Goal: Use online tool/utility: Utilize a website feature to perform a specific function

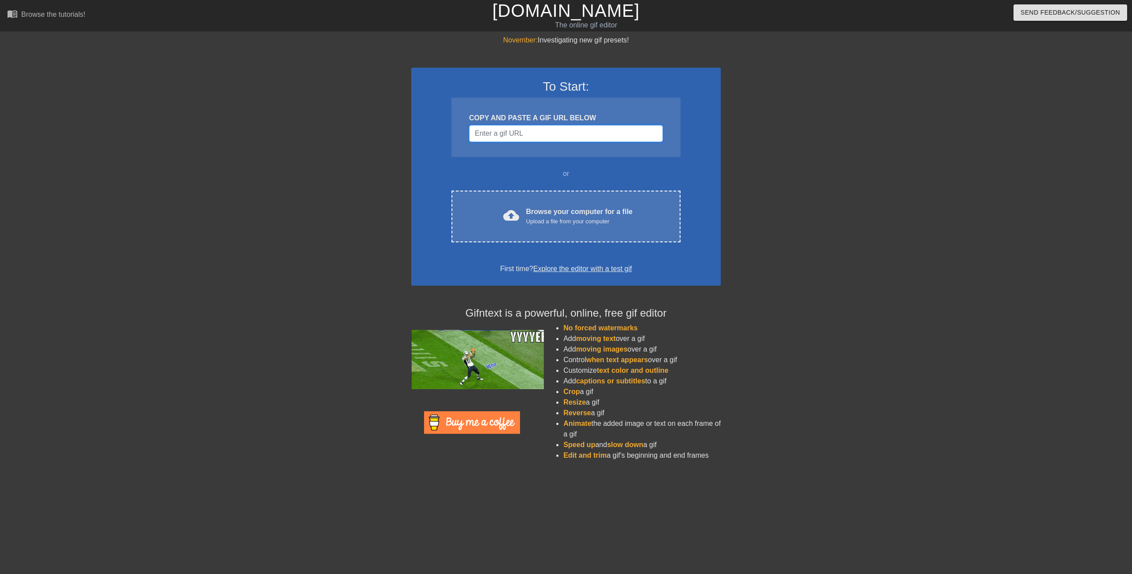
click at [526, 134] on input "Username" at bounding box center [566, 133] width 194 height 17
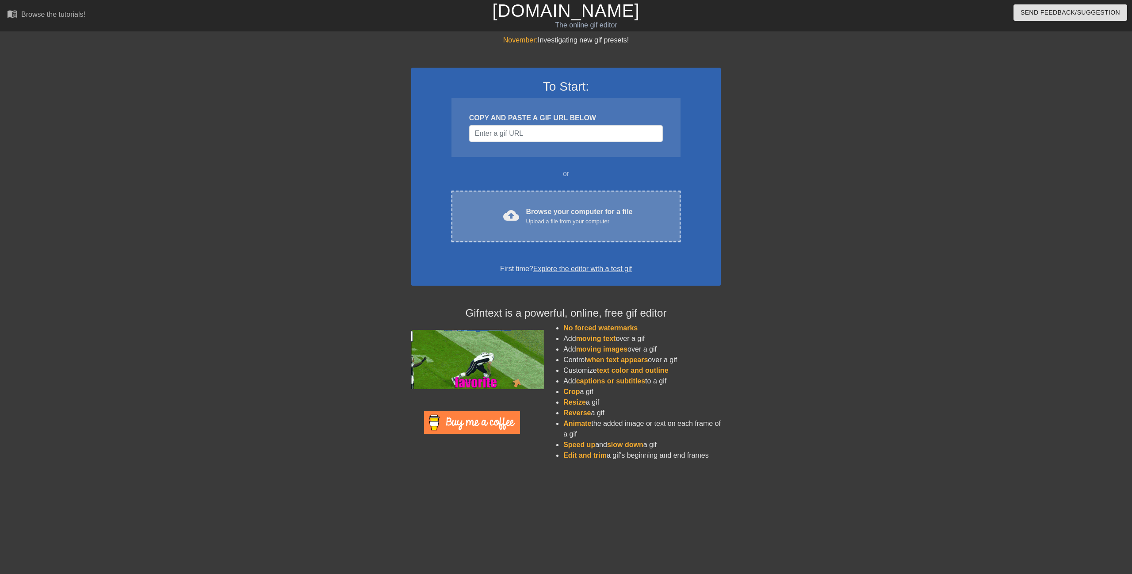
click at [548, 207] on div "Browse your computer for a file Upload a file from your computer" at bounding box center [579, 215] width 107 height 19
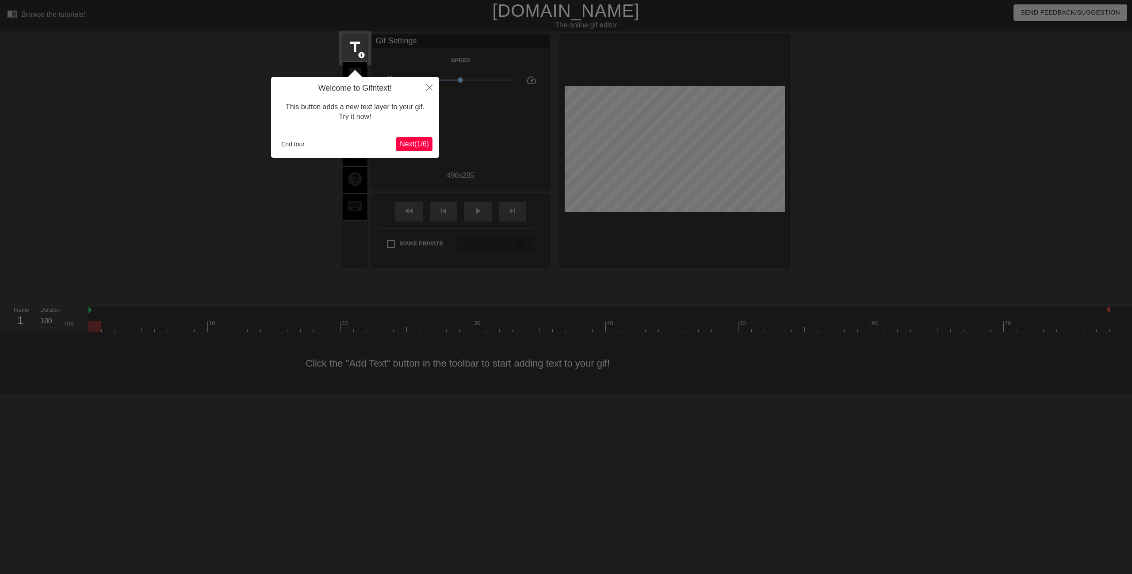
click at [408, 145] on span "Next ( 1 / 6 )" at bounding box center [414, 144] width 29 height 8
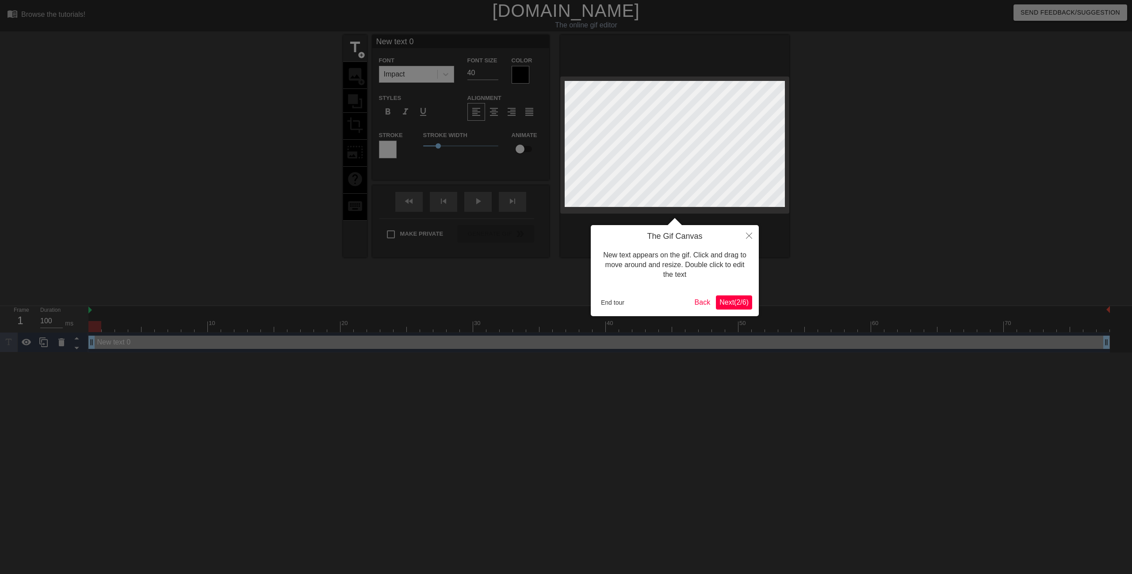
click at [728, 301] on span "Next ( 2 / 6 )" at bounding box center [733, 302] width 29 height 8
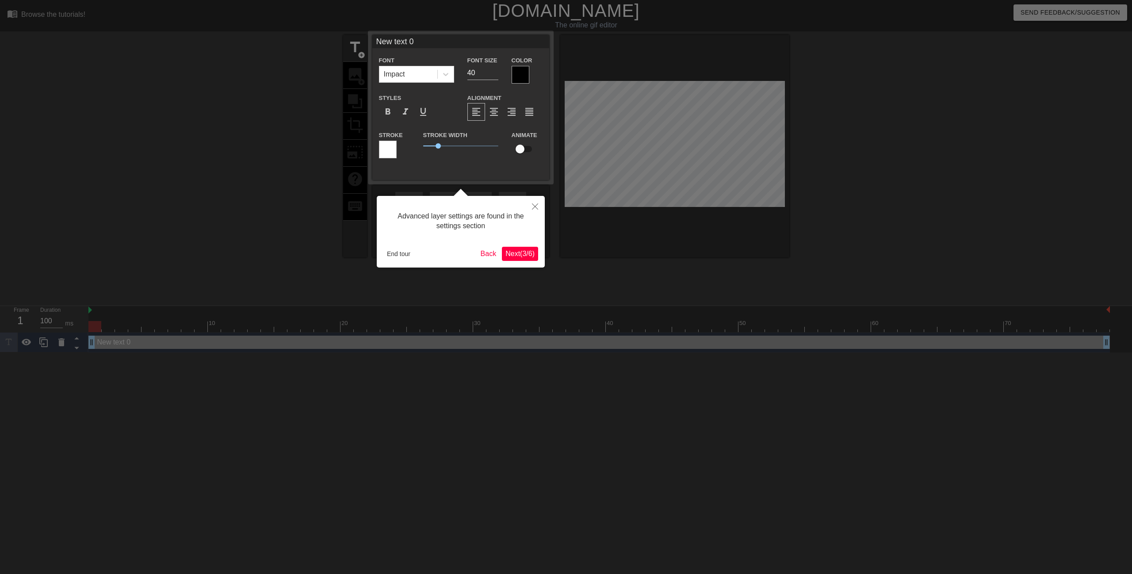
click at [521, 252] on span "Next ( 3 / 6 )" at bounding box center [519, 254] width 29 height 8
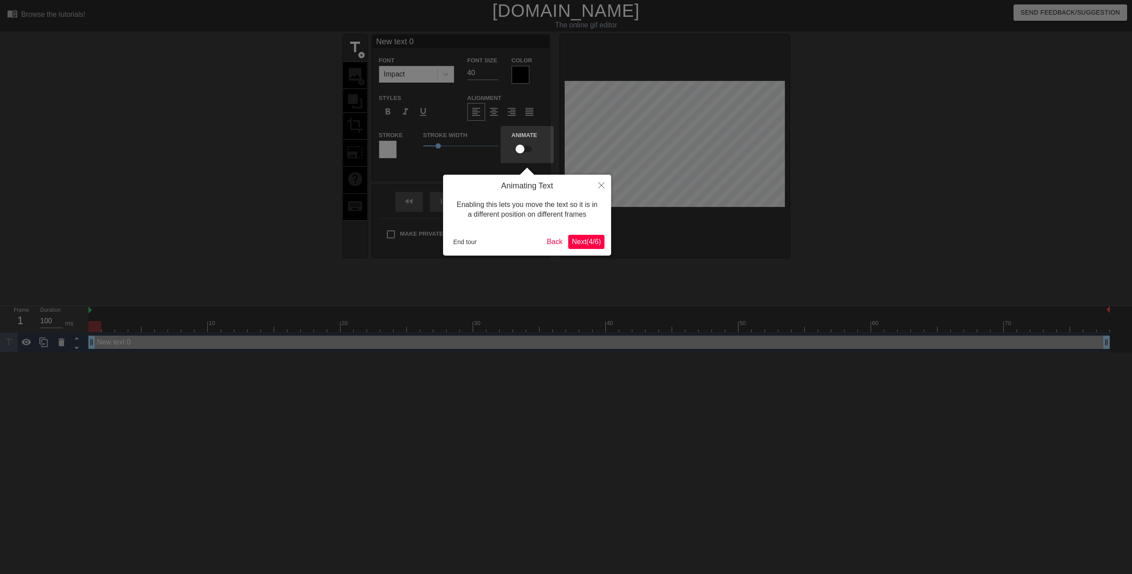
click at [586, 241] on span "Next ( 4 / 6 )" at bounding box center [586, 242] width 29 height 8
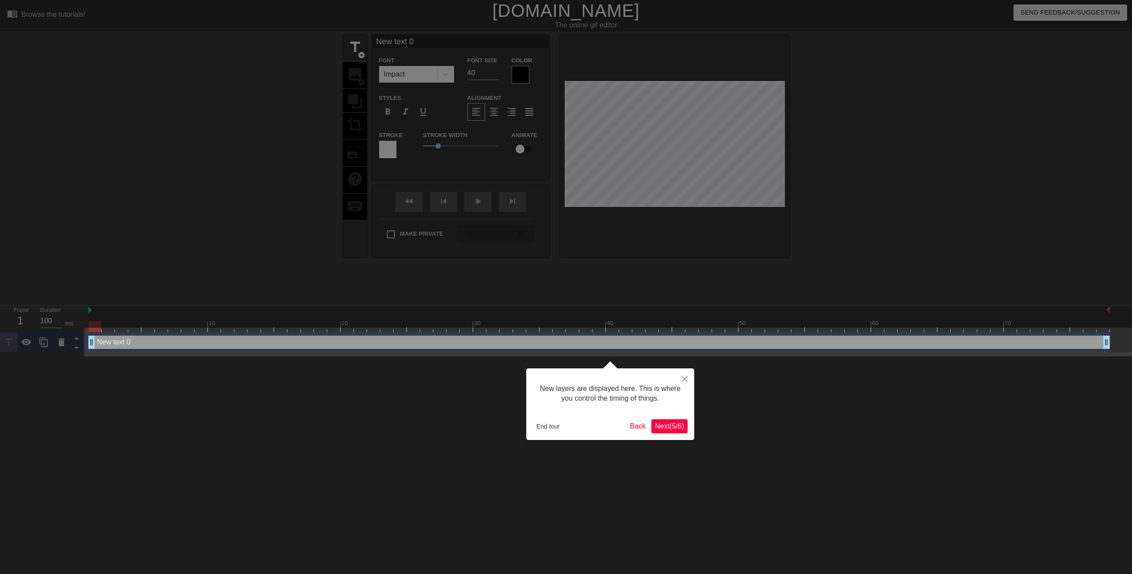
click at [668, 417] on div "New layers are displayed here. This is where you control the timing of things. …" at bounding box center [610, 404] width 168 height 72
click at [670, 428] on span "Next ( 5 / 6 )" at bounding box center [669, 426] width 29 height 8
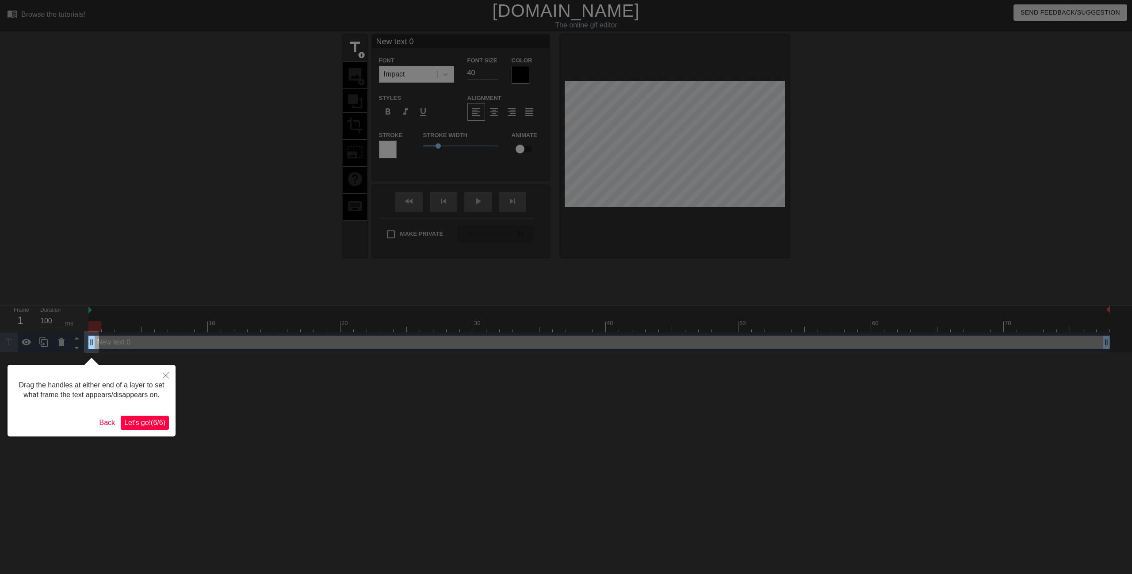
click at [146, 420] on span "Let's go! ( 6 / 6 )" at bounding box center [144, 423] width 41 height 8
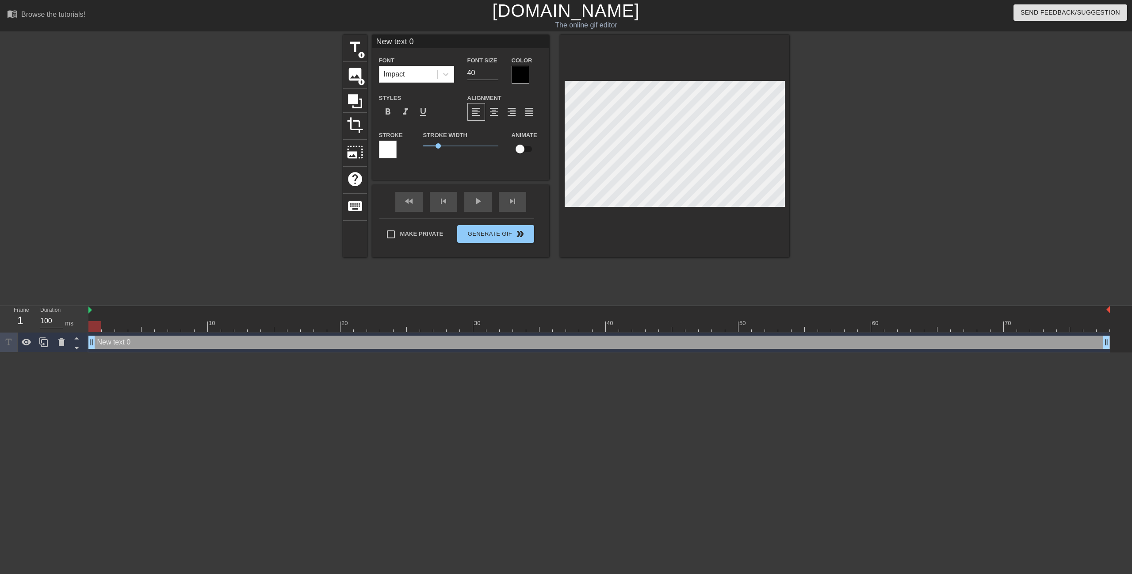
click at [762, 246] on div at bounding box center [674, 146] width 229 height 222
click at [354, 96] on icon at bounding box center [355, 101] width 14 height 14
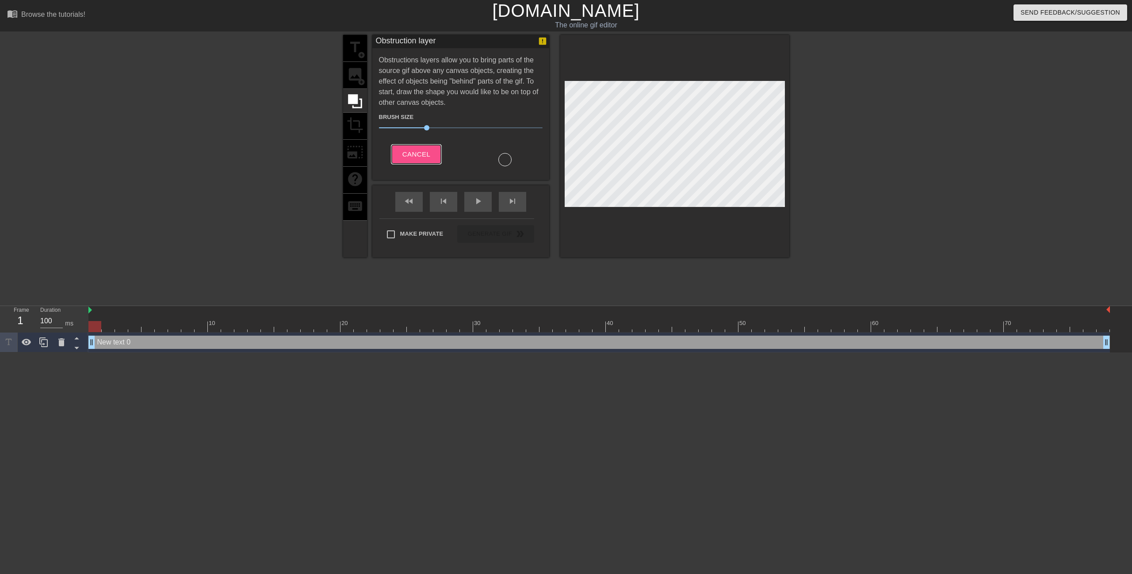
click at [429, 154] on button "Cancel" at bounding box center [416, 154] width 49 height 19
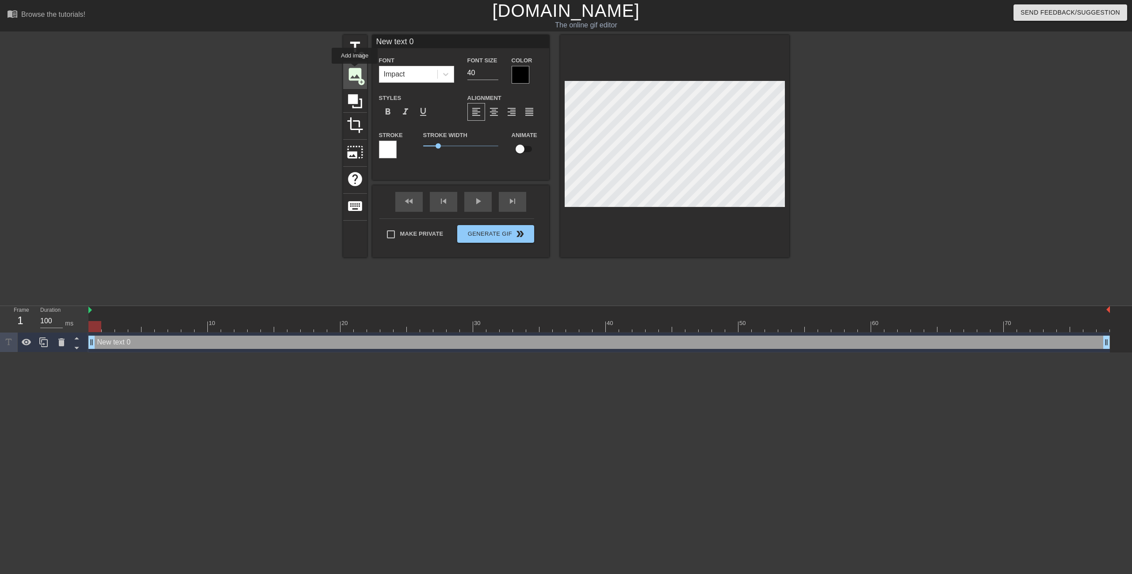
click at [355, 70] on span "image" at bounding box center [355, 74] width 17 height 17
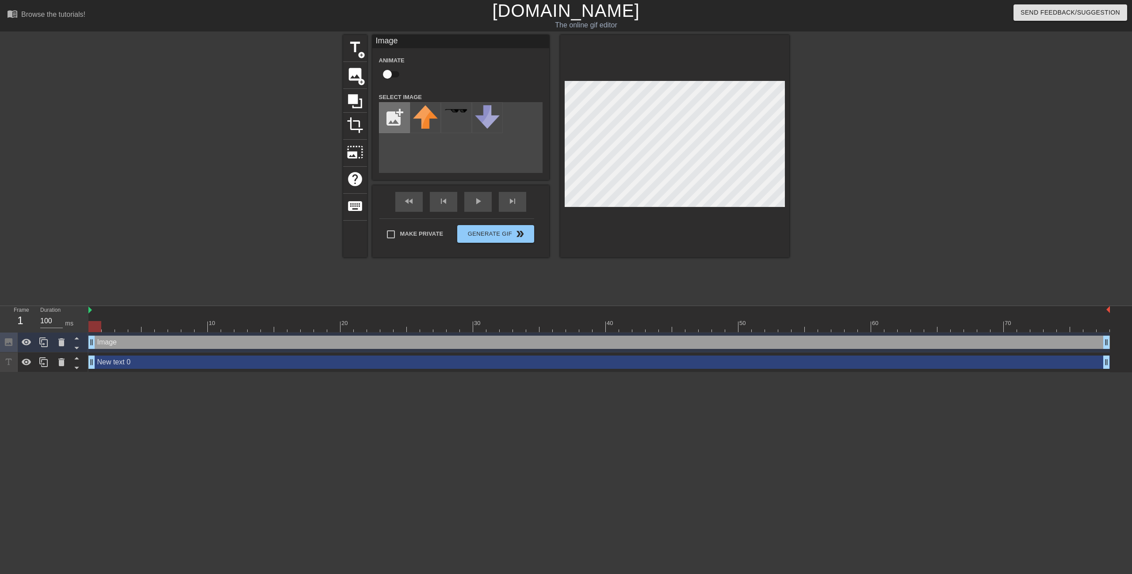
click at [396, 121] on input "file" at bounding box center [394, 118] width 30 height 30
click at [386, 114] on input "file" at bounding box center [394, 118] width 30 height 30
type input "C:\fakepath\download-Picsart-BackgroundRemover.png"
drag, startPoint x: 421, startPoint y: 120, endPoint x: 857, endPoint y: 341, distance: 489.1
click at [890, 353] on div "menu_book Browse the tutorials! [DOMAIN_NAME] The online gif editor Send Feedba…" at bounding box center [566, 186] width 1132 height 372
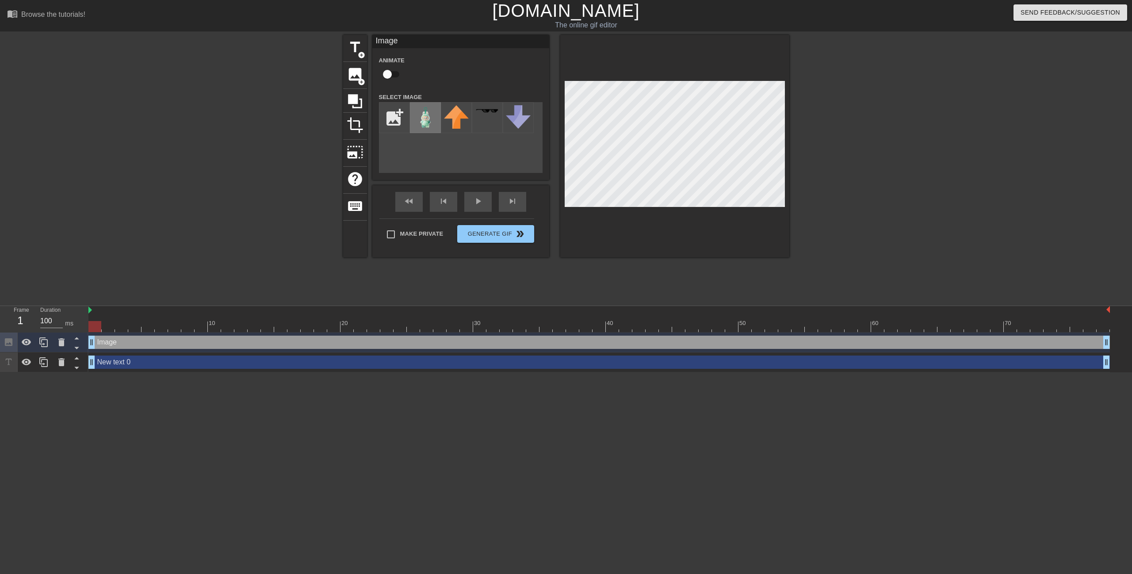
click at [420, 119] on img at bounding box center [425, 117] width 25 height 25
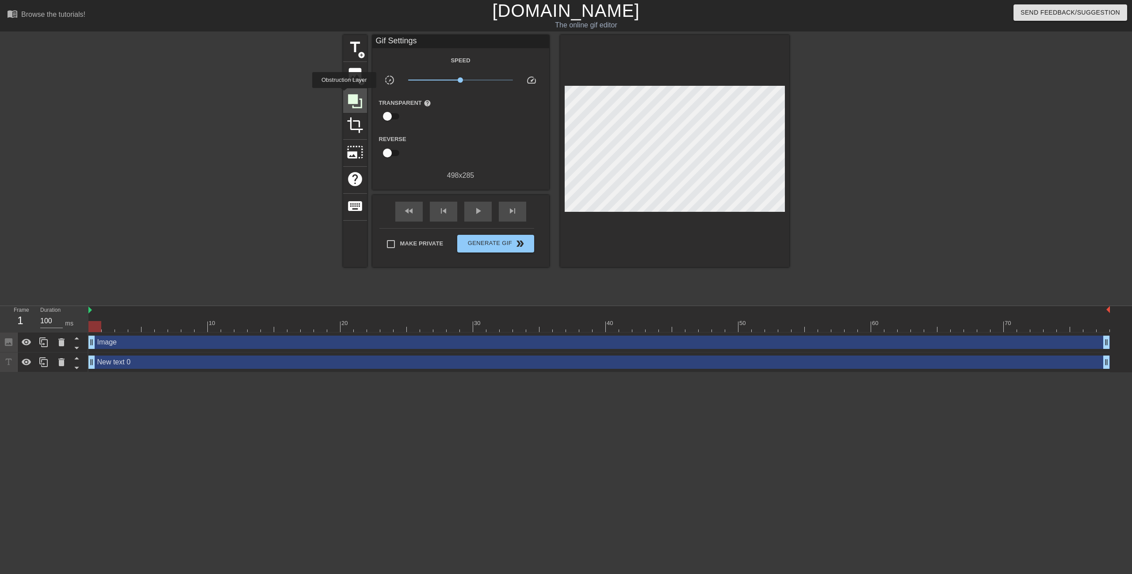
click at [344, 94] on div at bounding box center [355, 101] width 24 height 24
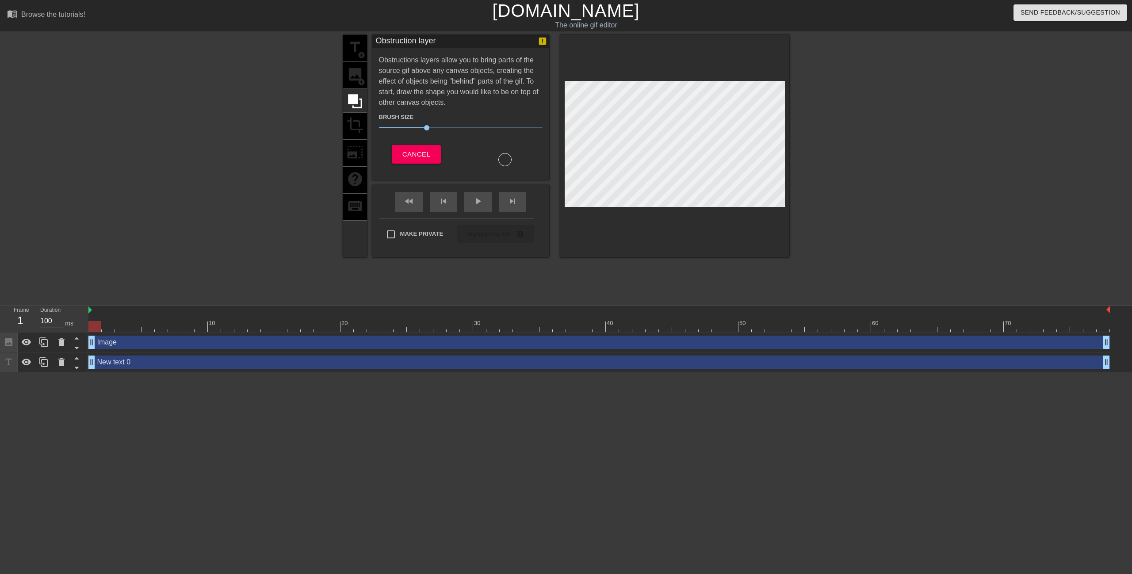
click at [353, 75] on div "title add_circle image add_circle crop photo_size_select_large help keyboard" at bounding box center [355, 146] width 24 height 222
click at [419, 161] on button "Cancel" at bounding box center [416, 154] width 49 height 19
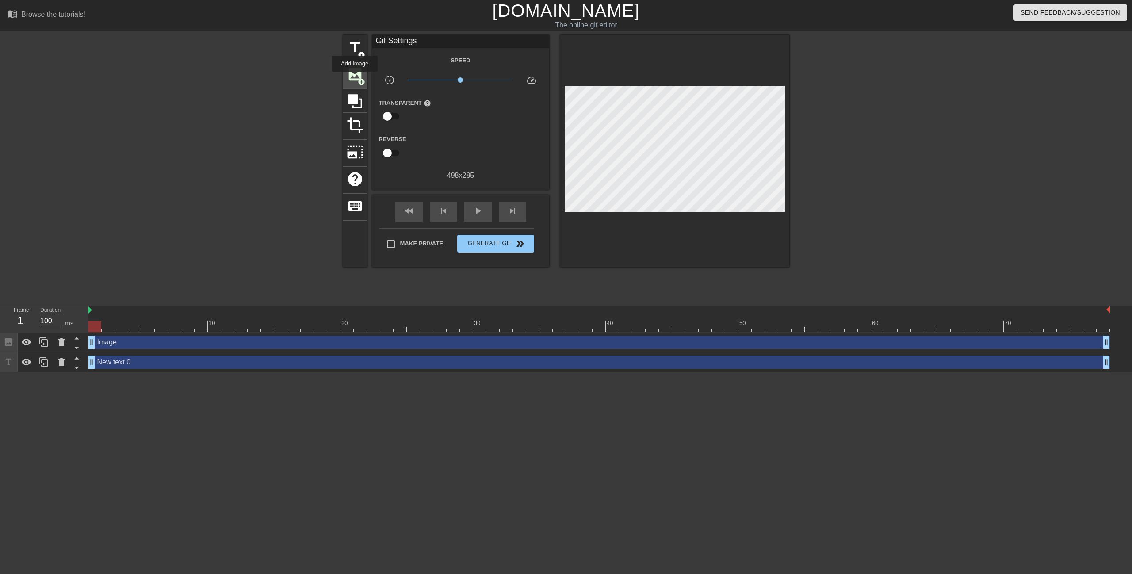
click at [355, 78] on span "image" at bounding box center [355, 74] width 17 height 17
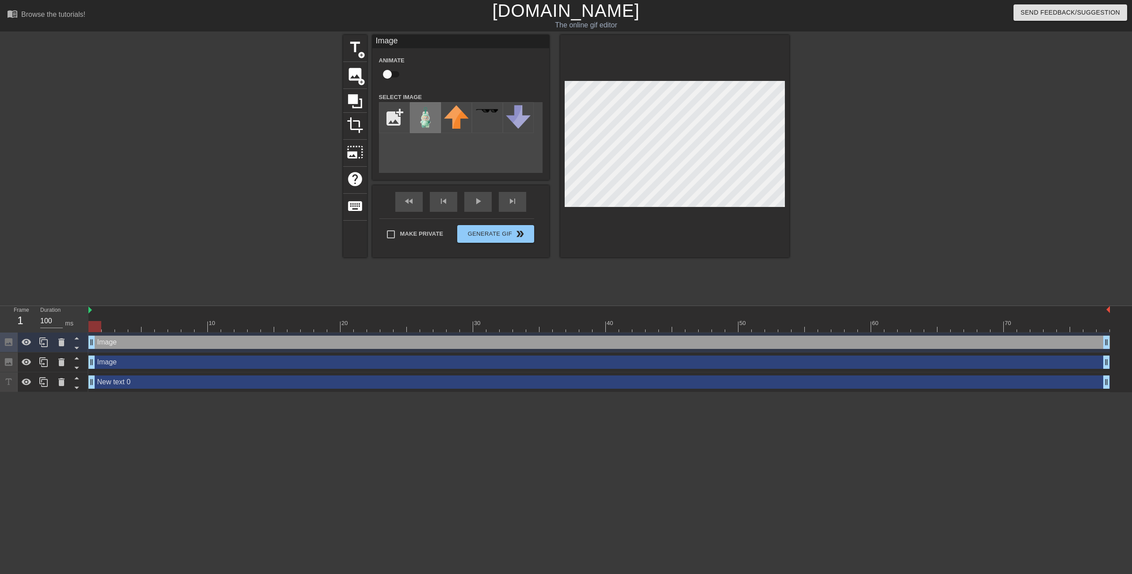
click at [424, 121] on img at bounding box center [425, 117] width 25 height 25
click at [423, 121] on img at bounding box center [425, 117] width 25 height 25
drag, startPoint x: 93, startPoint y: 384, endPoint x: 105, endPoint y: 385, distance: 12.0
drag, startPoint x: 106, startPoint y: 381, endPoint x: 125, endPoint y: 385, distance: 19.3
drag, startPoint x: 118, startPoint y: 384, endPoint x: 67, endPoint y: 383, distance: 51.3
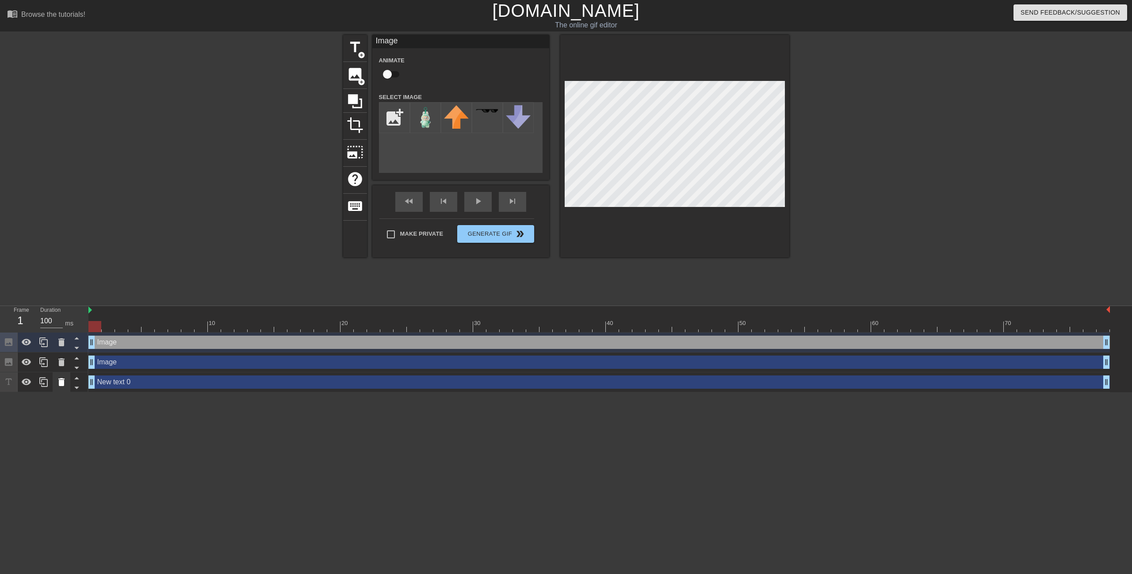
click at [67, 383] on div "Frame 1 Duration 100 ms 10 20 30 40 50 60 70 Image drag_handle drag_handle Imag…" at bounding box center [566, 349] width 1132 height 86
click at [389, 72] on input "checkbox" at bounding box center [387, 74] width 50 height 17
checkbox input "true"
drag, startPoint x: 93, startPoint y: 384, endPoint x: 107, endPoint y: 386, distance: 14.3
drag, startPoint x: 107, startPoint y: 382, endPoint x: 136, endPoint y: 388, distance: 30.1
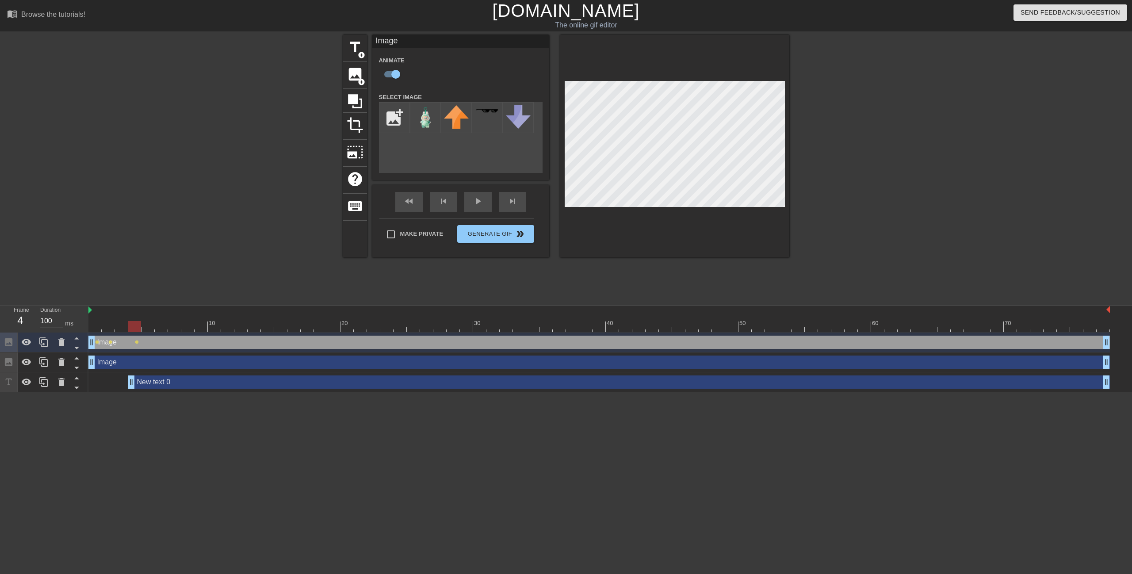
click at [692, 61] on div at bounding box center [674, 146] width 229 height 222
drag, startPoint x: 131, startPoint y: 382, endPoint x: 144, endPoint y: 387, distance: 13.6
drag, startPoint x: 147, startPoint y: 380, endPoint x: 174, endPoint y: 381, distance: 26.5
drag, startPoint x: 171, startPoint y: 383, endPoint x: 208, endPoint y: 381, distance: 37.2
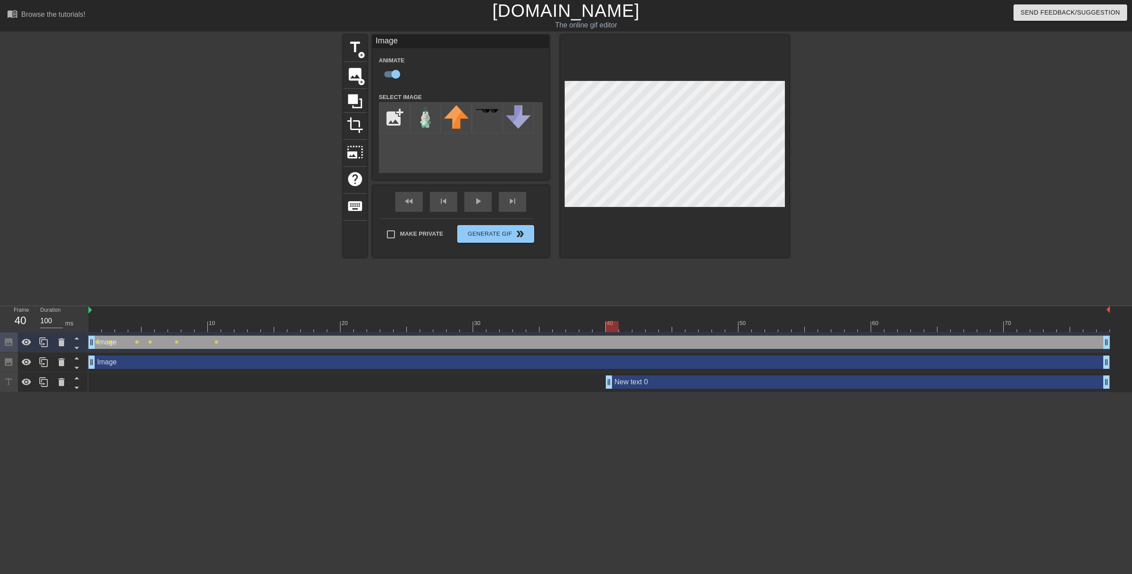
drag, startPoint x: 212, startPoint y: 383, endPoint x: 614, endPoint y: 397, distance: 402.1
click at [614, 392] on html "menu_book Browse the tutorials! [DOMAIN_NAME] The online gif editor Send Feedba…" at bounding box center [566, 196] width 1132 height 392
drag, startPoint x: 611, startPoint y: 383, endPoint x: 639, endPoint y: 382, distance: 28.3
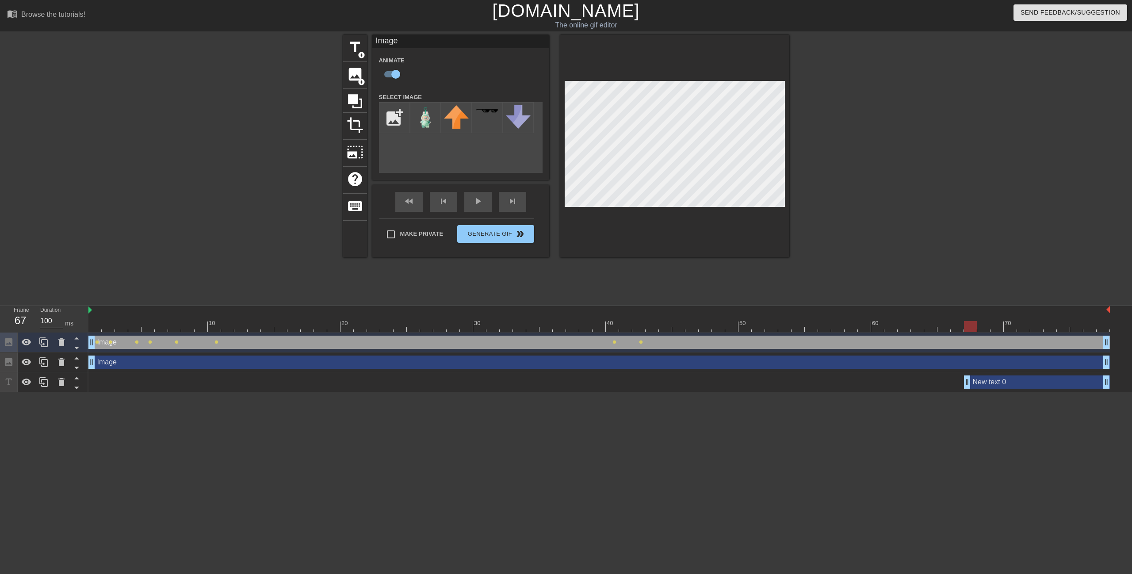
drag, startPoint x: 637, startPoint y: 383, endPoint x: 966, endPoint y: 384, distance: 328.9
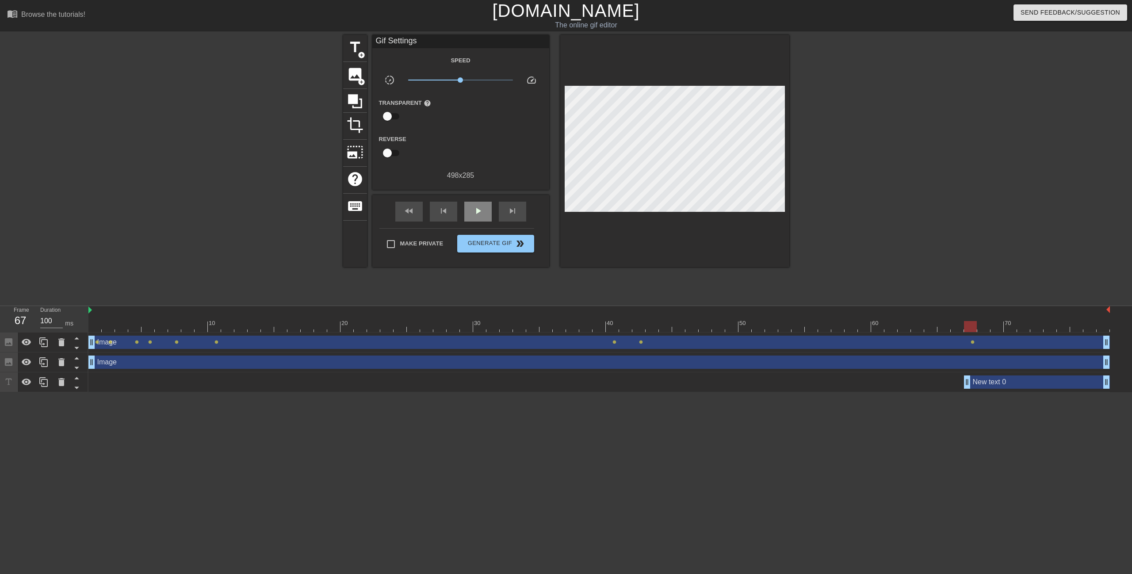
click at [479, 201] on div "fast_rewind skip_previous play_arrow skip_next" at bounding box center [461, 211] width 144 height 33
click at [479, 212] on span "play_arrow" at bounding box center [478, 211] width 11 height 11
click at [483, 213] on div "pause" at bounding box center [477, 212] width 27 height 20
click at [972, 341] on span "lens" at bounding box center [972, 342] width 4 height 4
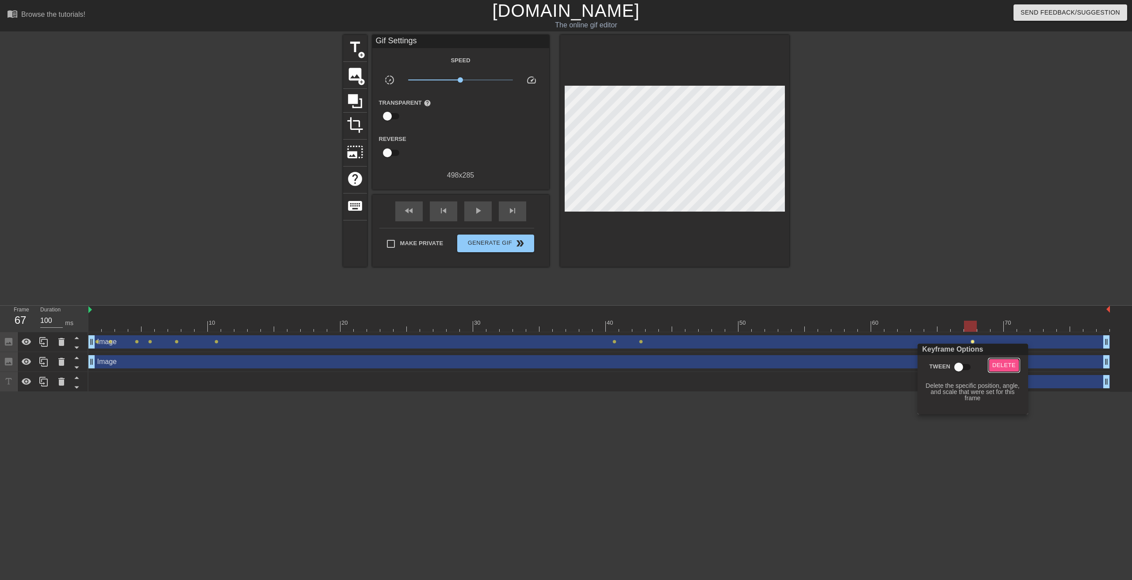
click at [1002, 370] on span "Delete" at bounding box center [1003, 366] width 23 height 10
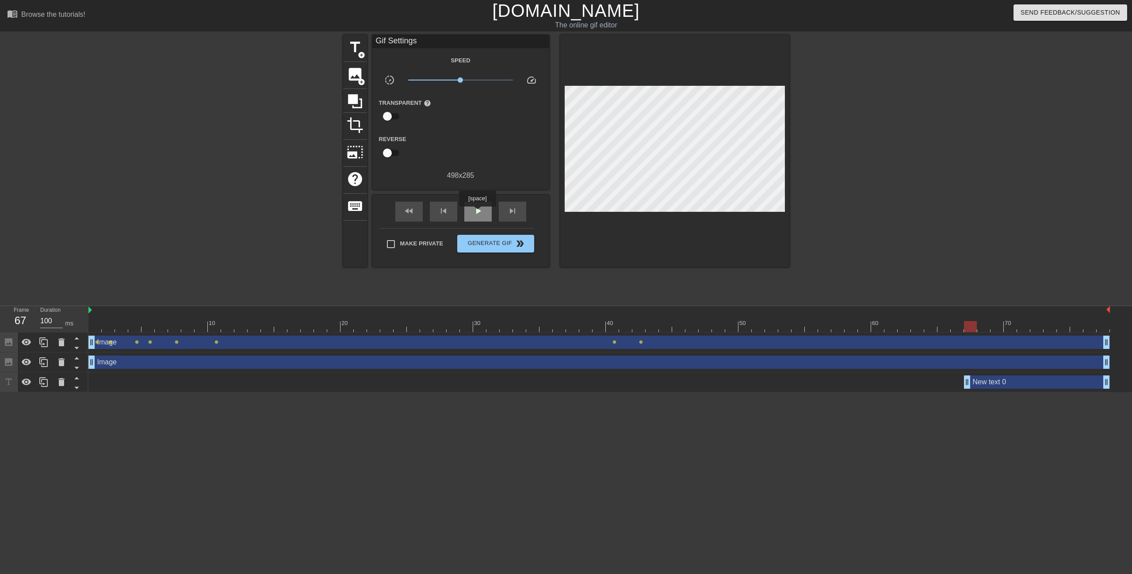
click at [477, 208] on span "play_arrow" at bounding box center [478, 211] width 11 height 11
click at [480, 211] on span "pause" at bounding box center [478, 211] width 11 height 11
drag, startPoint x: 1105, startPoint y: 339, endPoint x: 970, endPoint y: 345, distance: 135.0
drag, startPoint x: 1108, startPoint y: 362, endPoint x: 968, endPoint y: 356, distance: 139.8
click at [968, 356] on div "Image drag_handle drag_handle" at bounding box center [598, 361] width 1021 height 13
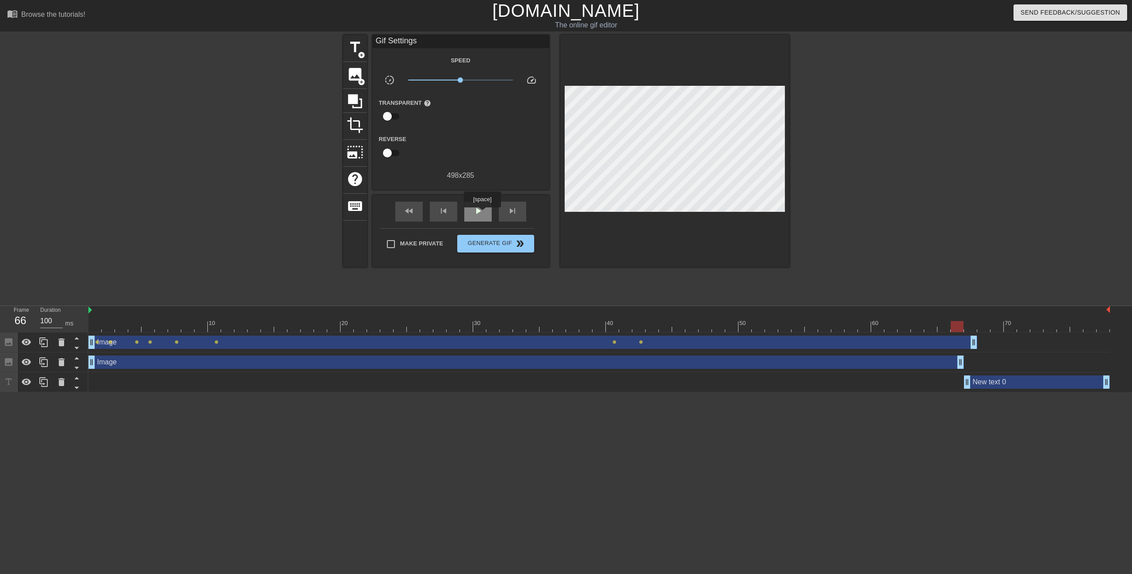
click at [482, 214] on span "play_arrow" at bounding box center [478, 211] width 11 height 11
drag, startPoint x: 974, startPoint y: 344, endPoint x: 962, endPoint y: 345, distance: 12.4
click at [478, 248] on span "Generate Gif double_arrow" at bounding box center [495, 243] width 69 height 11
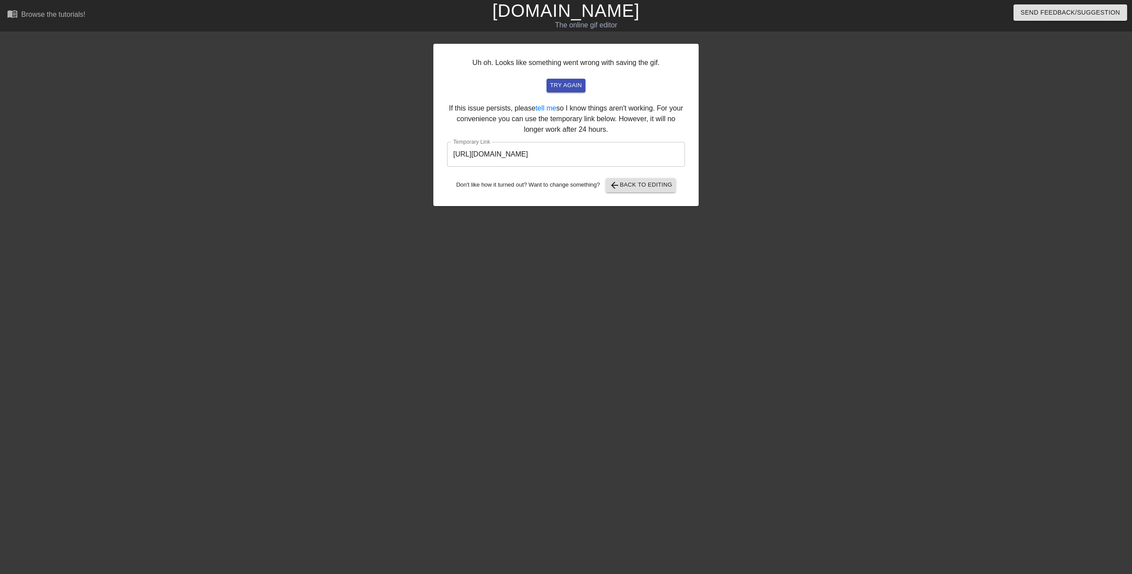
click at [608, 153] on input "[URL][DOMAIN_NAME]" at bounding box center [566, 154] width 238 height 25
